Goal: Task Accomplishment & Management: Use online tool/utility

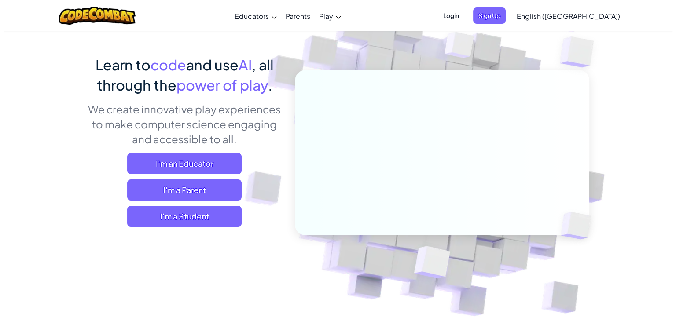
scroll to position [51, 0]
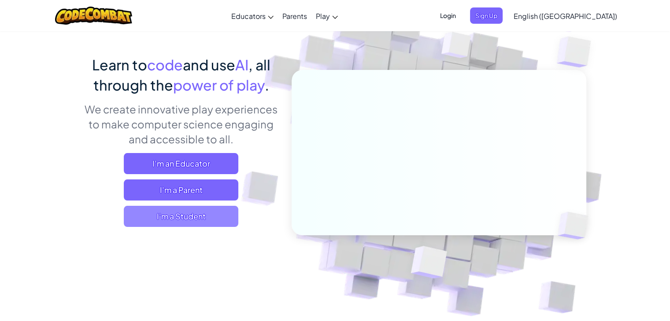
click at [200, 217] on span "I'm a Student" at bounding box center [181, 216] width 114 height 21
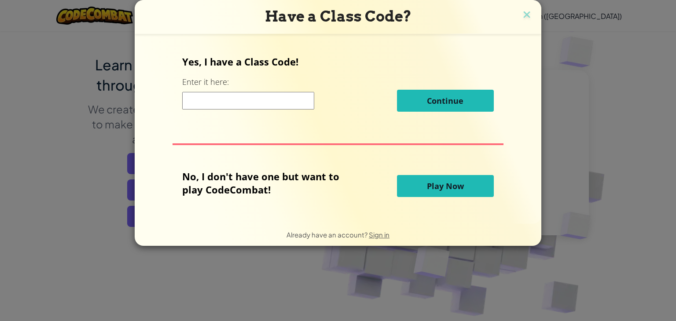
click at [434, 185] on span "Play Now" at bounding box center [445, 186] width 37 height 11
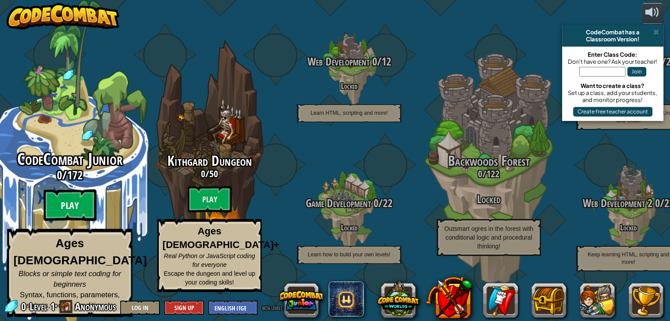
click at [74, 216] on btn "Play" at bounding box center [70, 206] width 53 height 32
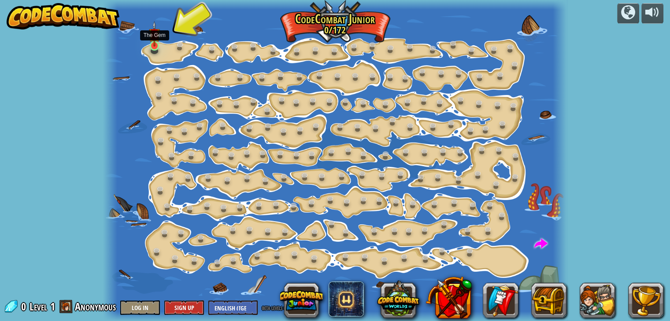
click at [154, 41] on img at bounding box center [154, 34] width 11 height 26
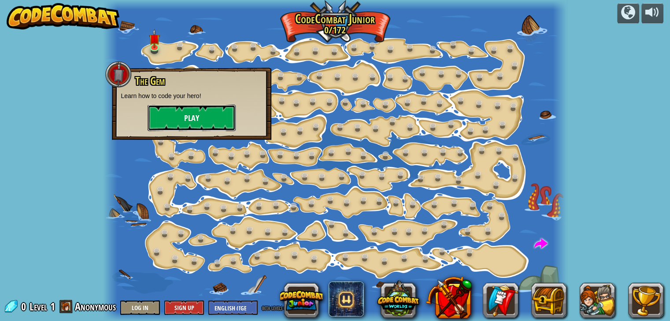
click at [169, 109] on button "Play" at bounding box center [191, 118] width 88 height 26
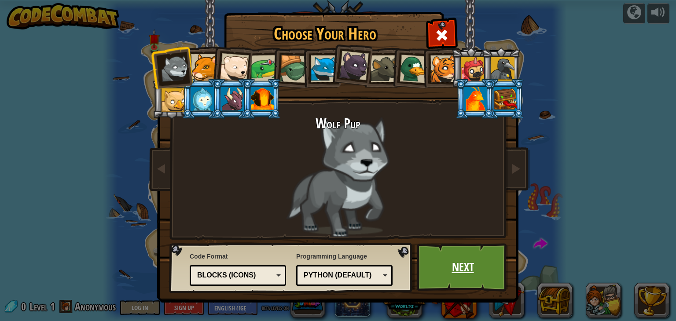
click at [454, 263] on link "Next" at bounding box center [463, 267] width 92 height 48
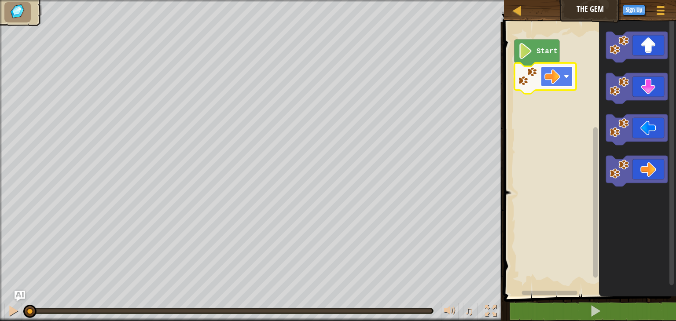
click at [546, 80] on image "Blockly Workspace" at bounding box center [553, 77] width 16 height 16
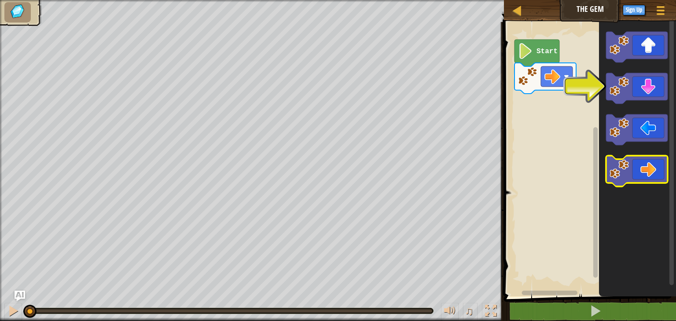
click at [649, 173] on icon "Blockly Workspace" at bounding box center [637, 171] width 62 height 31
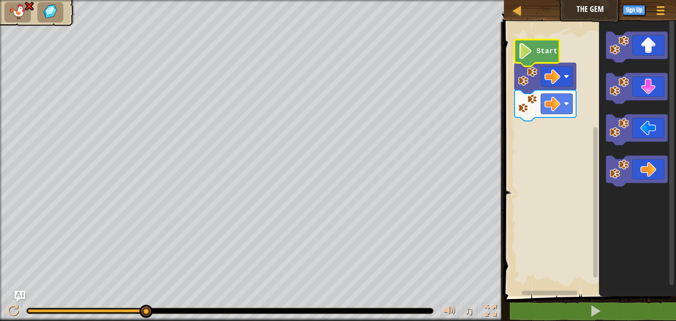
click at [531, 55] on image "Blockly Workspace" at bounding box center [525, 51] width 15 height 16
click at [534, 89] on icon "Blockly Workspace" at bounding box center [546, 78] width 62 height 31
click at [562, 85] on rect "Blockly Workspace" at bounding box center [557, 76] width 32 height 20
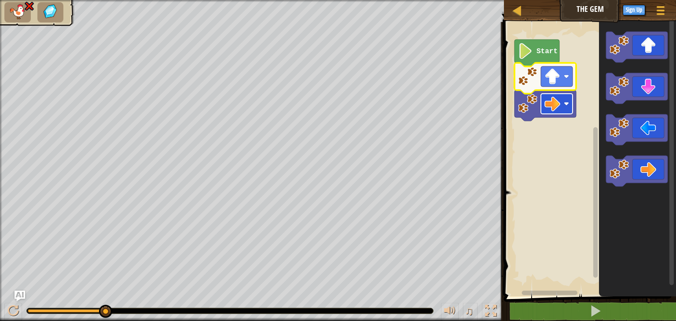
click at [565, 103] on image "Blockly Workspace" at bounding box center [566, 103] width 5 height 5
